Goal: Browse casually: Explore the website without a specific task or goal

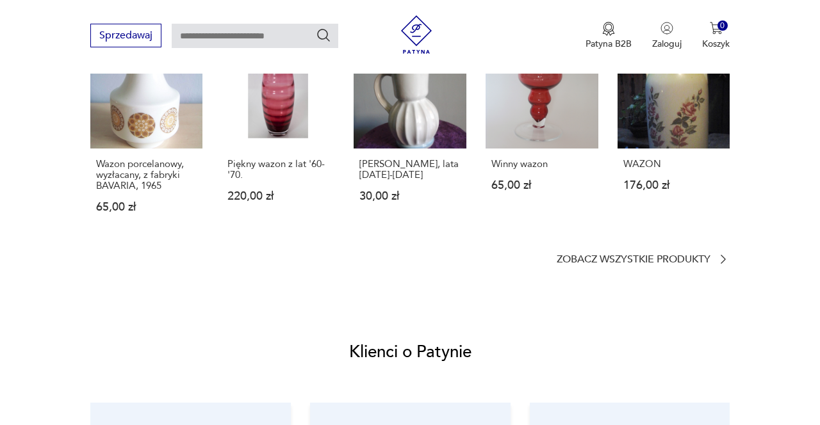
scroll to position [1077, 0]
click at [637, 255] on p "Zobacz wszystkie produkty" at bounding box center [633, 259] width 154 height 8
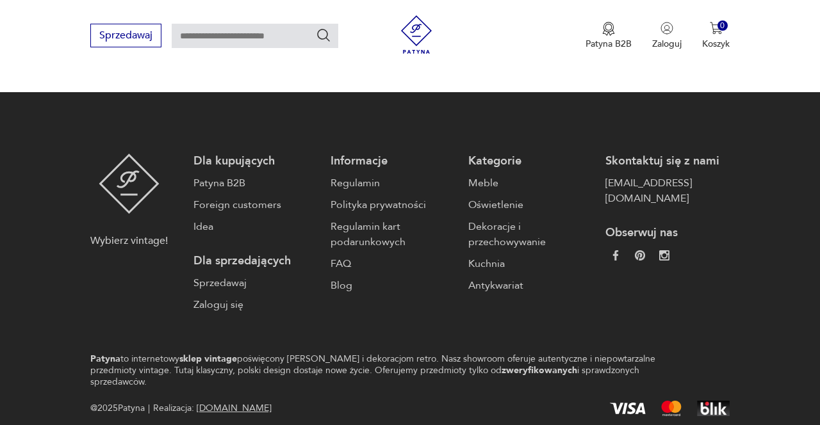
click at [566, 291] on link "Antykwariat" at bounding box center [530, 285] width 124 height 15
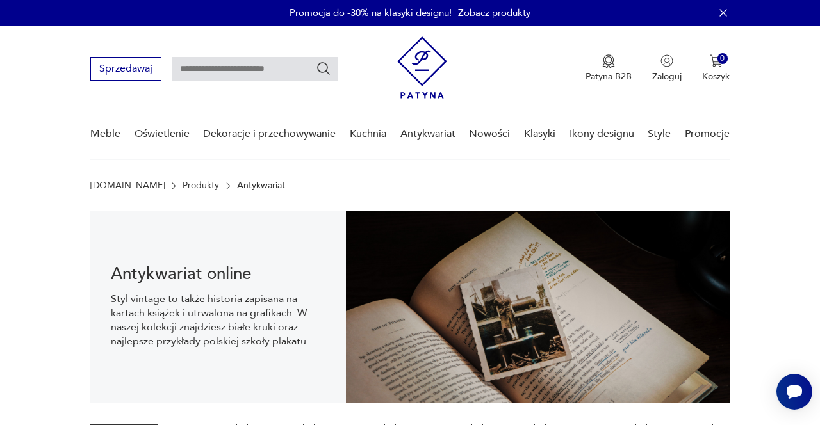
click at [481, 133] on link "Nowości" at bounding box center [489, 133] width 41 height 49
